Goal: Find specific page/section: Find specific page/section

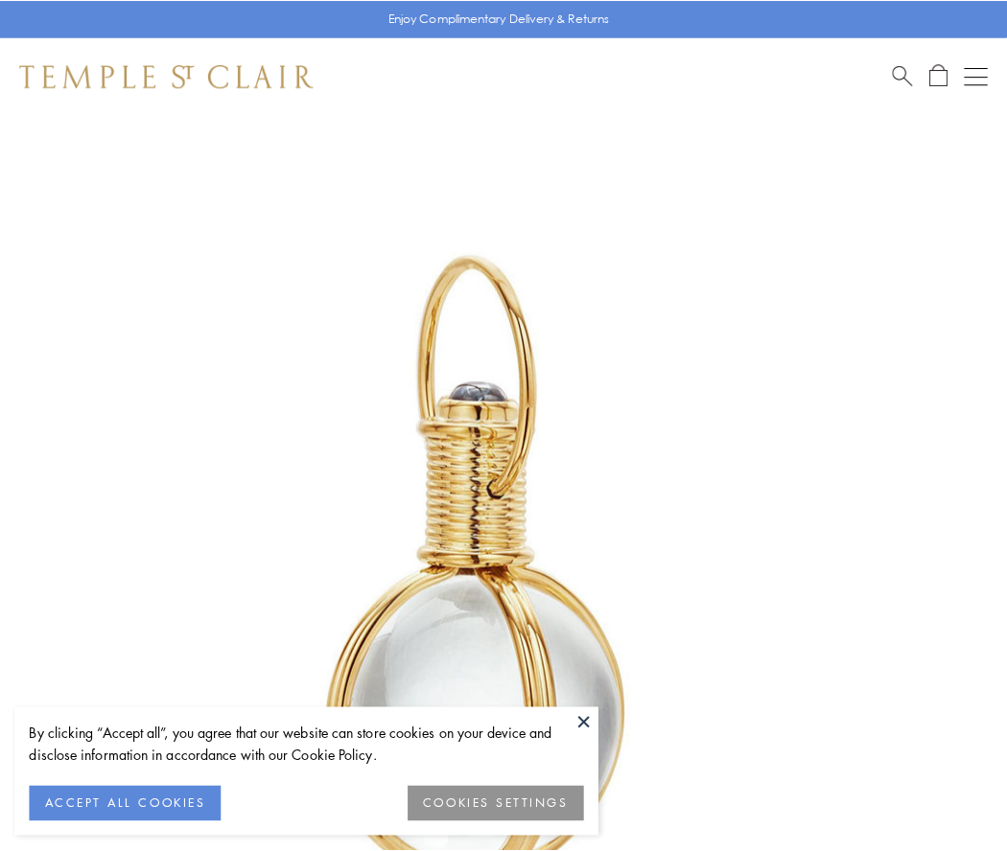
scroll to position [500, 0]
